Goal: Information Seeking & Learning: Learn about a topic

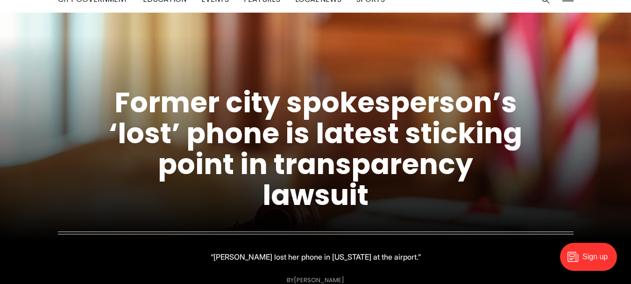
scroll to position [58, 0]
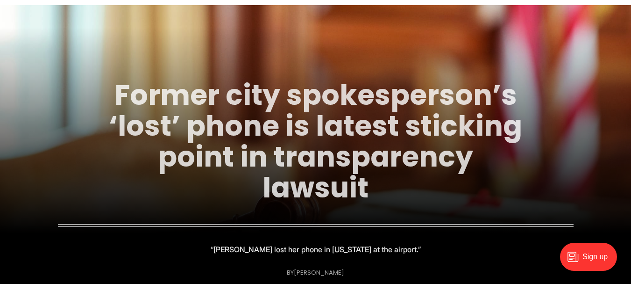
click at [221, 131] on link "Former city spokesperson’s ‘lost’ phone is latest sticking point in transparenc…" at bounding box center [315, 141] width 413 height 132
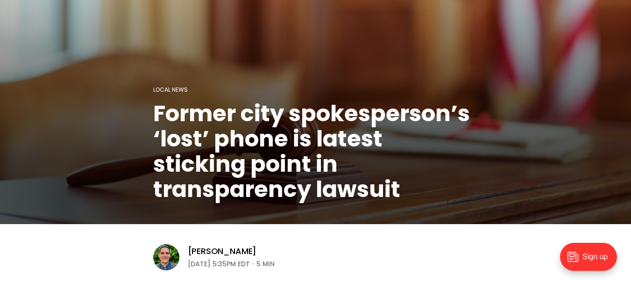
scroll to position [84, 0]
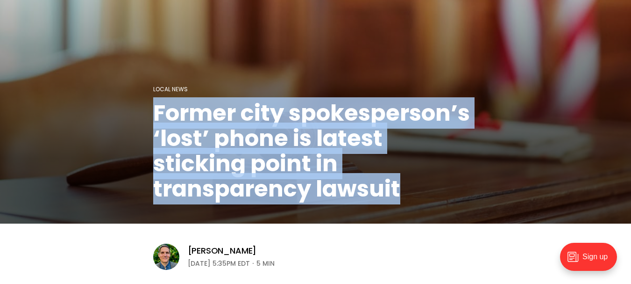
drag, startPoint x: 155, startPoint y: 114, endPoint x: 407, endPoint y: 183, distance: 262.0
click at [407, 183] on h1 "Former city spokesperson’s ‘lost’ phone is latest sticking point in transparenc…" at bounding box center [315, 150] width 325 height 101
copy h1 "Former city spokesperson’s ‘lost’ phone is latest sticking point in transparenc…"
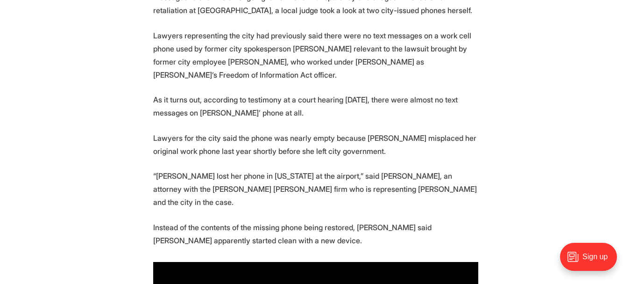
scroll to position [396, 0]
click at [189, 220] on p "Instead of the contents of the missing phone being restored, [PERSON_NAME] said…" at bounding box center [315, 233] width 325 height 26
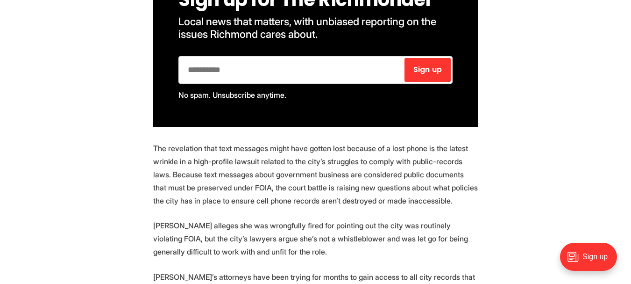
scroll to position [693, 0]
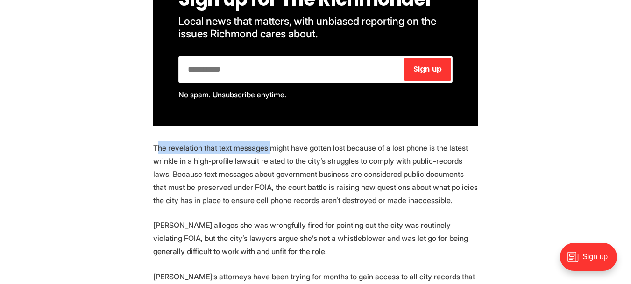
drag, startPoint x: 156, startPoint y: 134, endPoint x: 271, endPoint y: 132, distance: 115.4
click at [271, 141] on p "The revelation that text messages might have gotten lost because of a lost phon…" at bounding box center [315, 173] width 325 height 65
click at [203, 144] on p "The revelation that text messages might have gotten lost because of a lost phon…" at bounding box center [315, 173] width 325 height 65
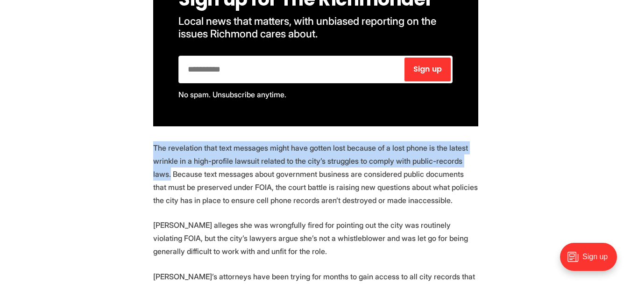
drag, startPoint x: 155, startPoint y: 134, endPoint x: 469, endPoint y: 144, distance: 314.1
click at [469, 144] on p "The revelation that text messages might have gotten lost because of a lost phon…" at bounding box center [315, 173] width 325 height 65
copy p "The revelation that text messages might have gotten lost because of a lost phon…"
